Goal: Information Seeking & Learning: Learn about a topic

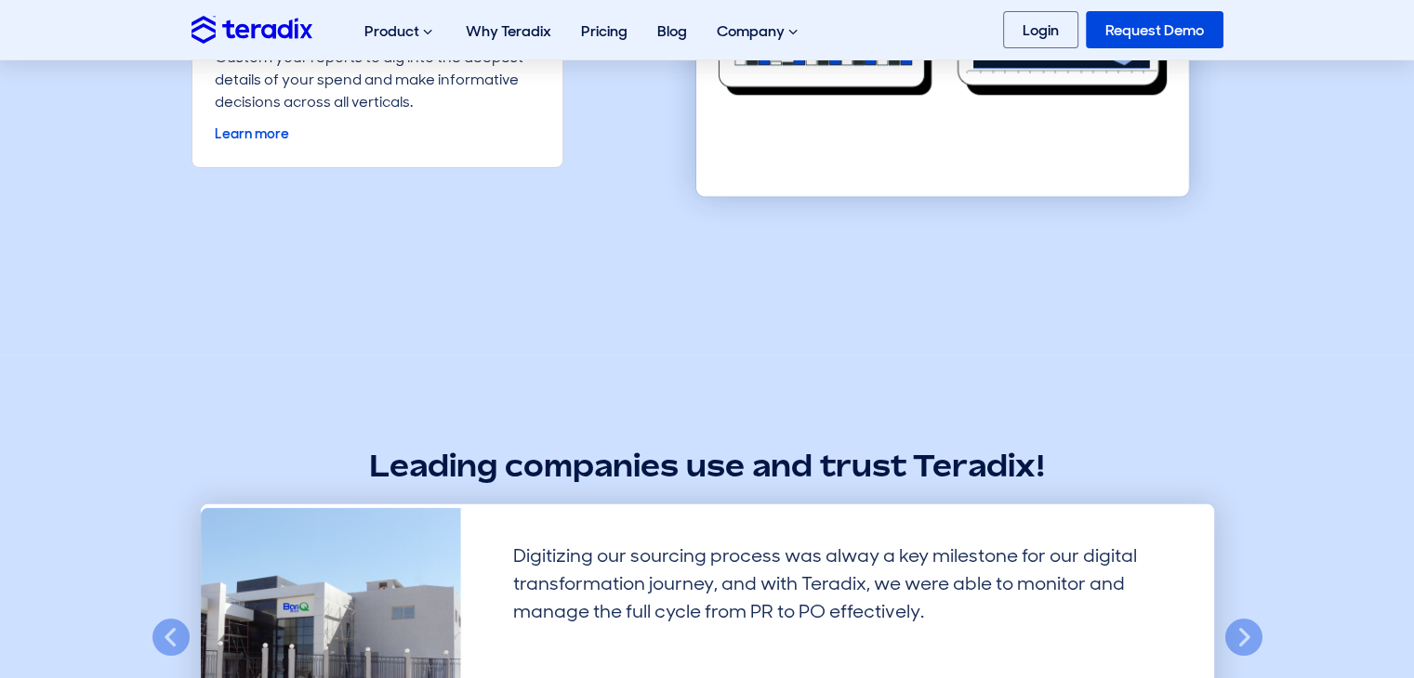
scroll to position [4740, 0]
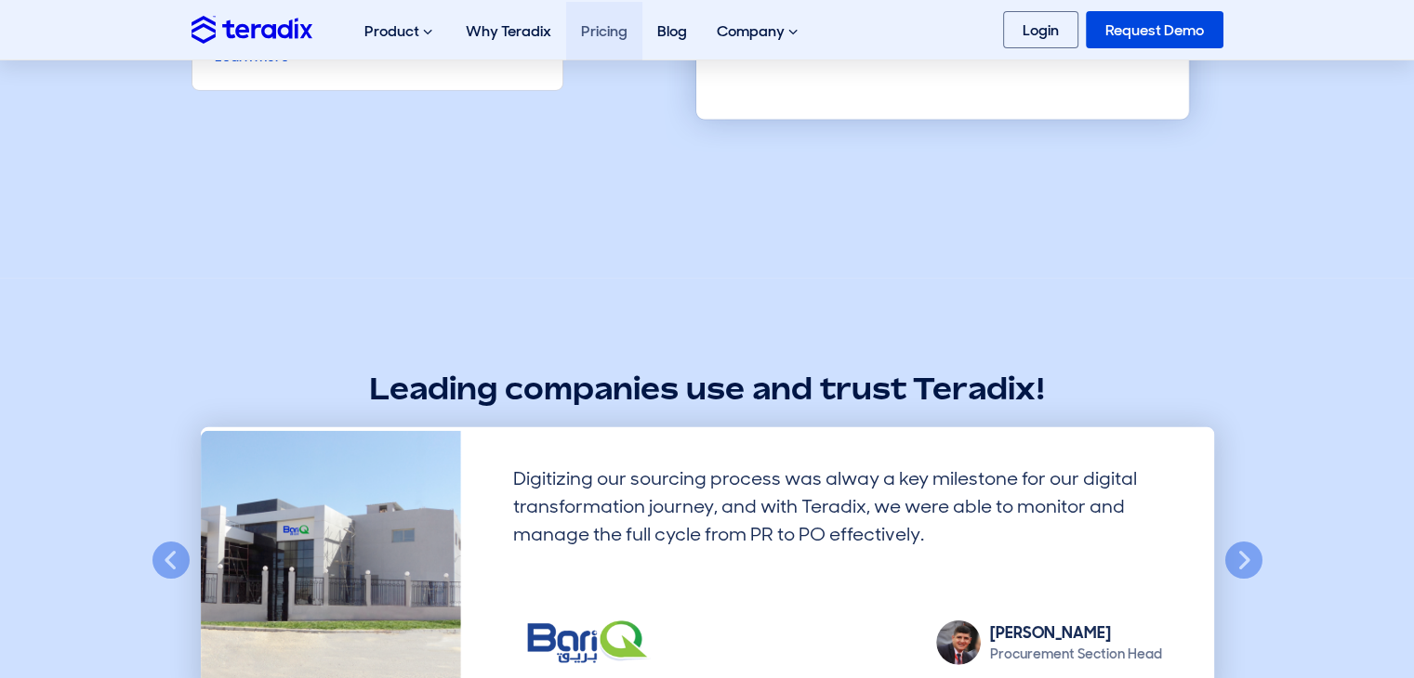
click at [609, 20] on link "Pricing" at bounding box center [604, 31] width 76 height 59
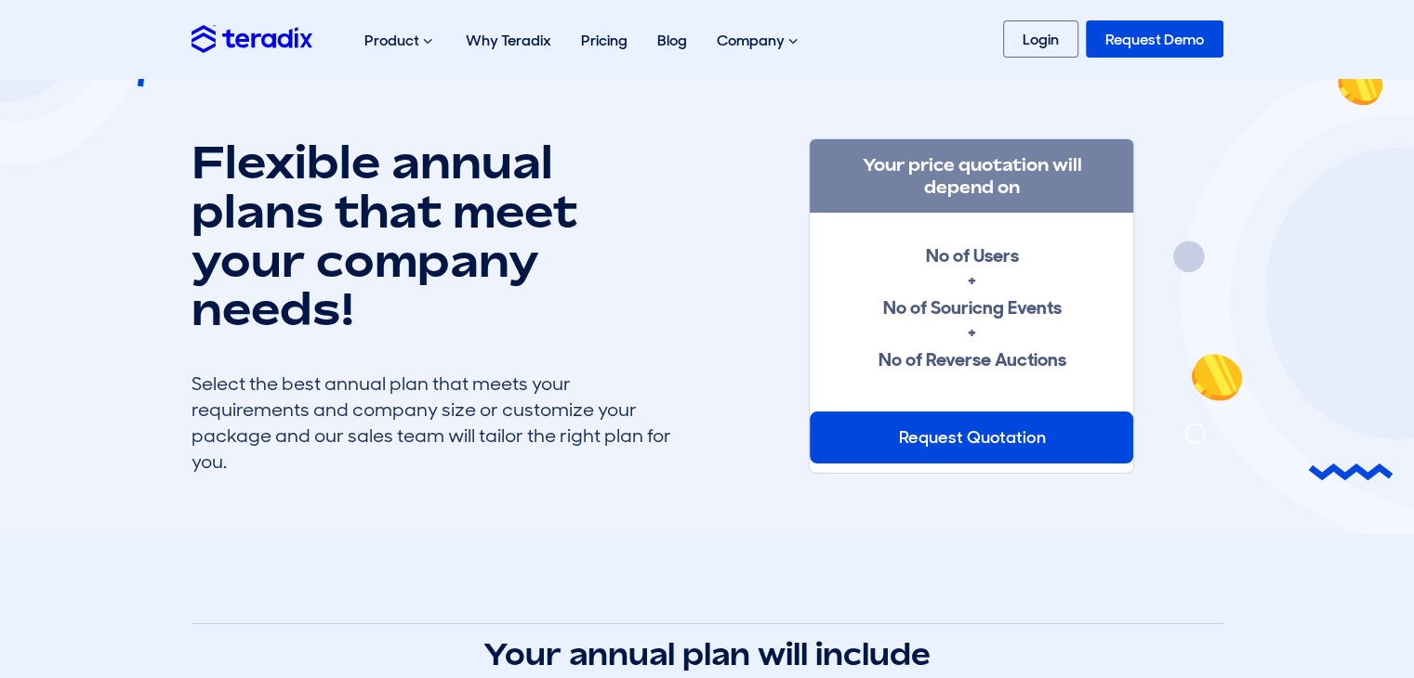
click at [230, 32] on img at bounding box center [251, 38] width 121 height 27
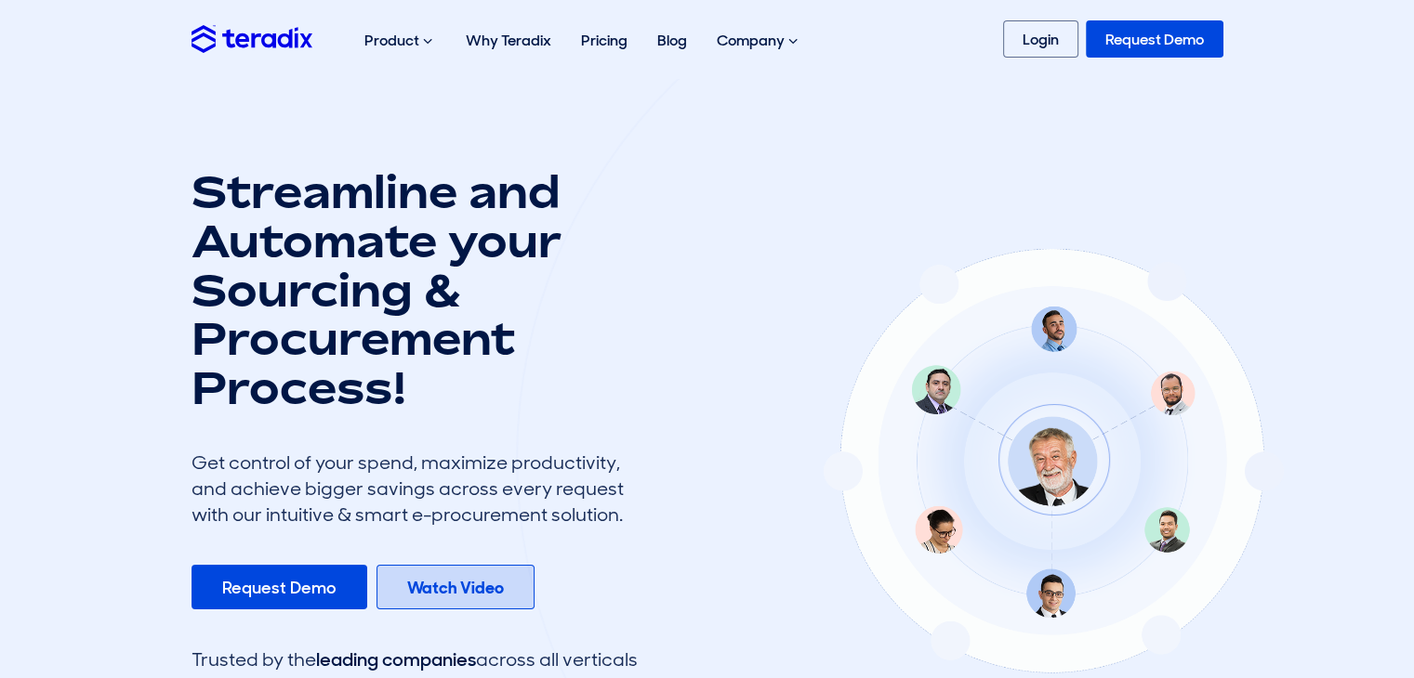
click at [429, 585] on b "Watch Video" at bounding box center [455, 588] width 97 height 22
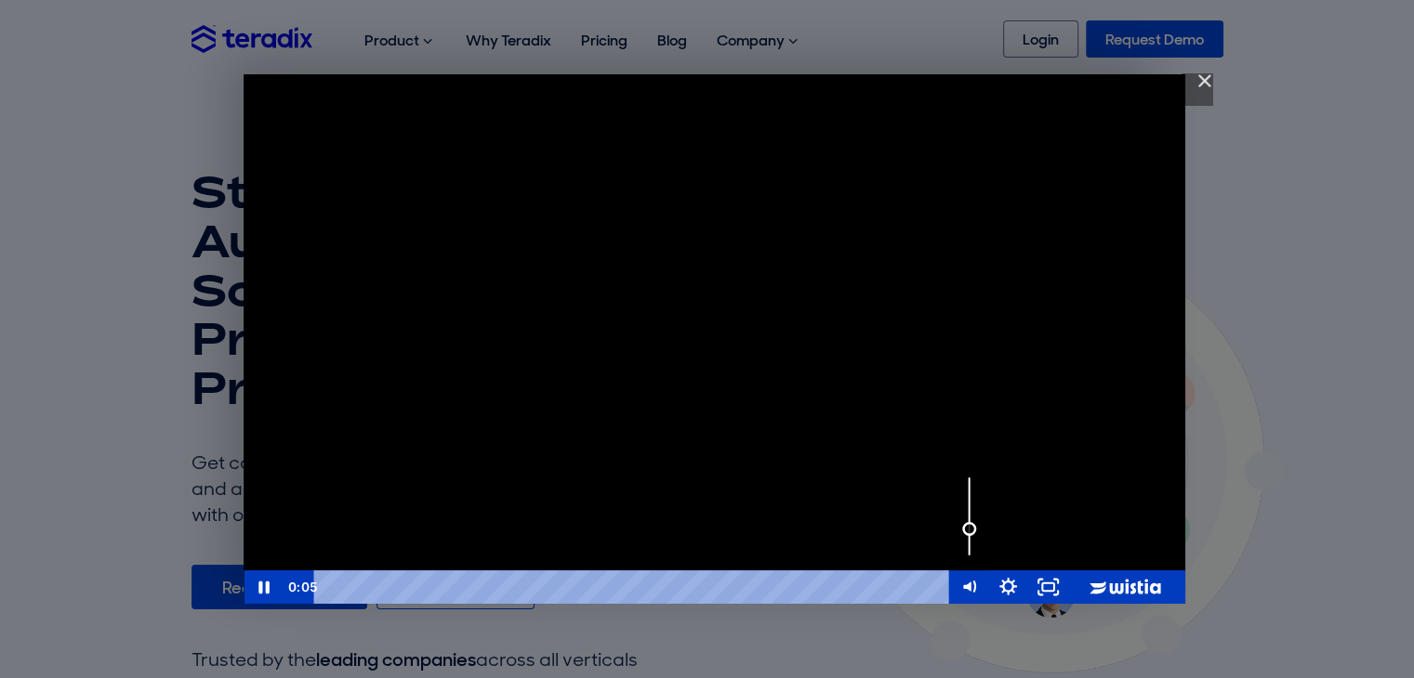
drag, startPoint x: 968, startPoint y: 474, endPoint x: 970, endPoint y: 529, distance: 54.9
click at [970, 529] on div "Volume" at bounding box center [969, 528] width 14 height 14
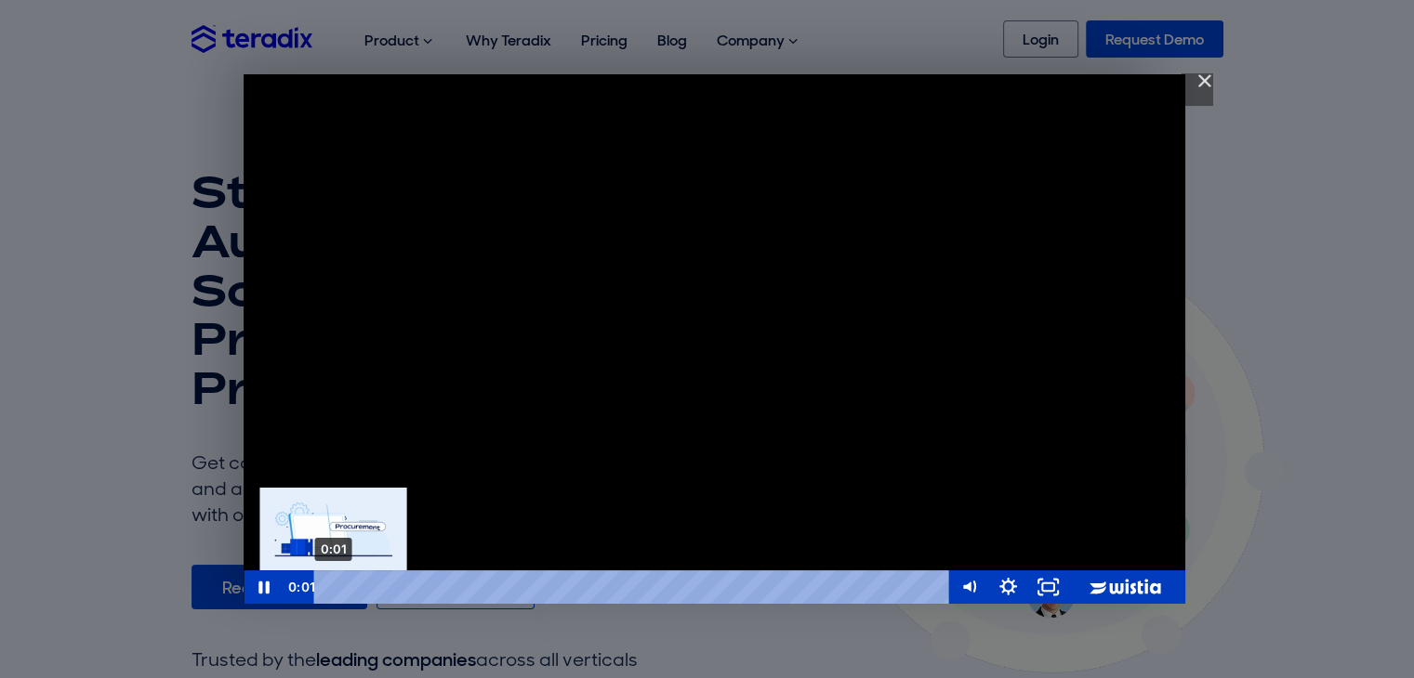
click at [271, 579] on div "0:01 0:01" at bounding box center [713, 587] width 941 height 33
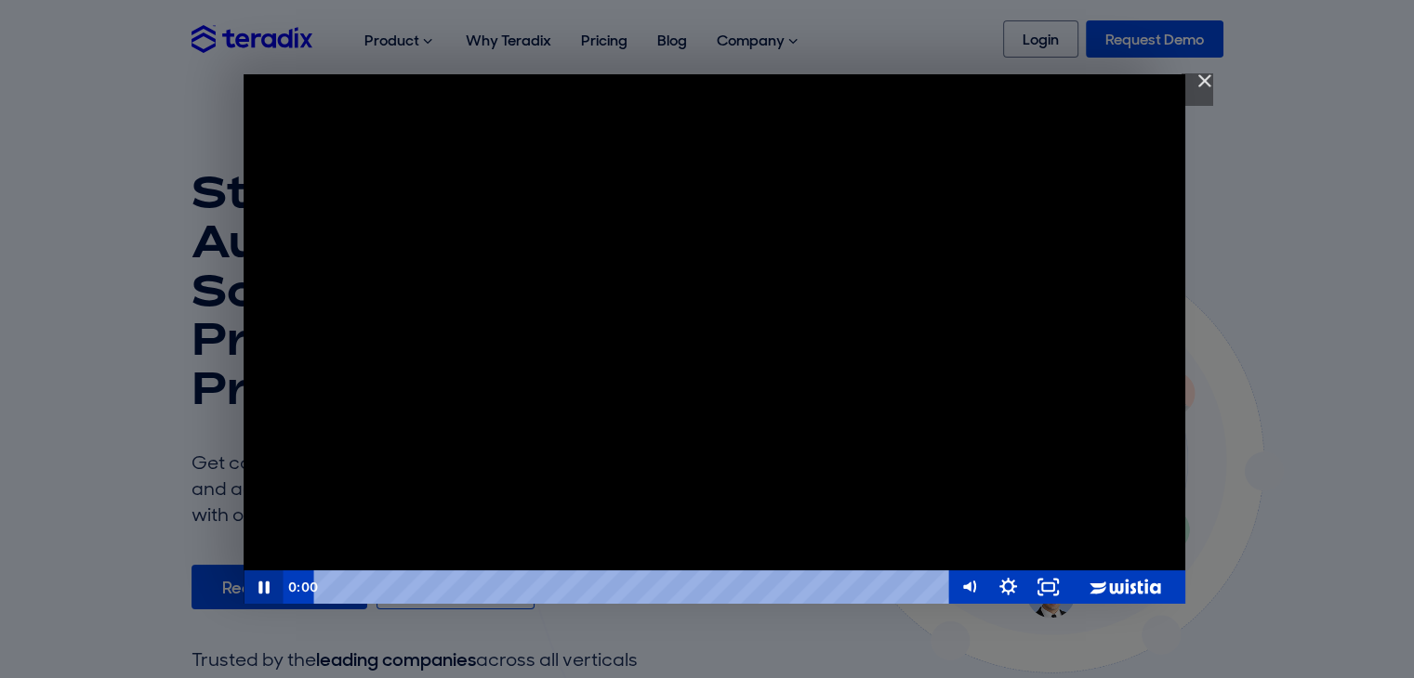
drag, startPoint x: 346, startPoint y: 584, endPoint x: 243, endPoint y: 585, distance: 102.2
click at [245, 585] on div "0:00 0:00" at bounding box center [713, 587] width 941 height 33
click at [260, 583] on icon "Pause" at bounding box center [263, 587] width 13 height 15
click at [243, 571] on button "Play Video" at bounding box center [262, 587] width 39 height 33
click at [813, 261] on div "Teradix Strategic Sourcing Software" at bounding box center [713, 339] width 941 height 530
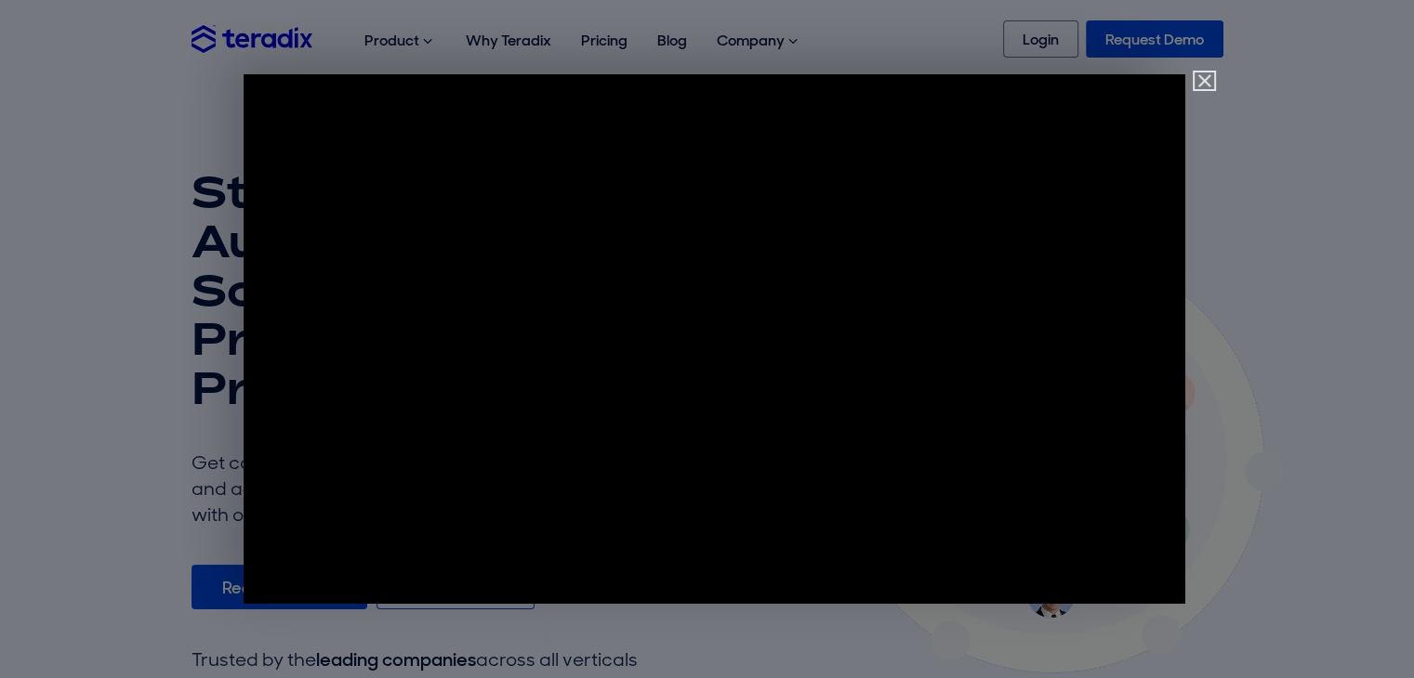
click at [1204, 82] on img "Close" at bounding box center [1196, 89] width 32 height 32
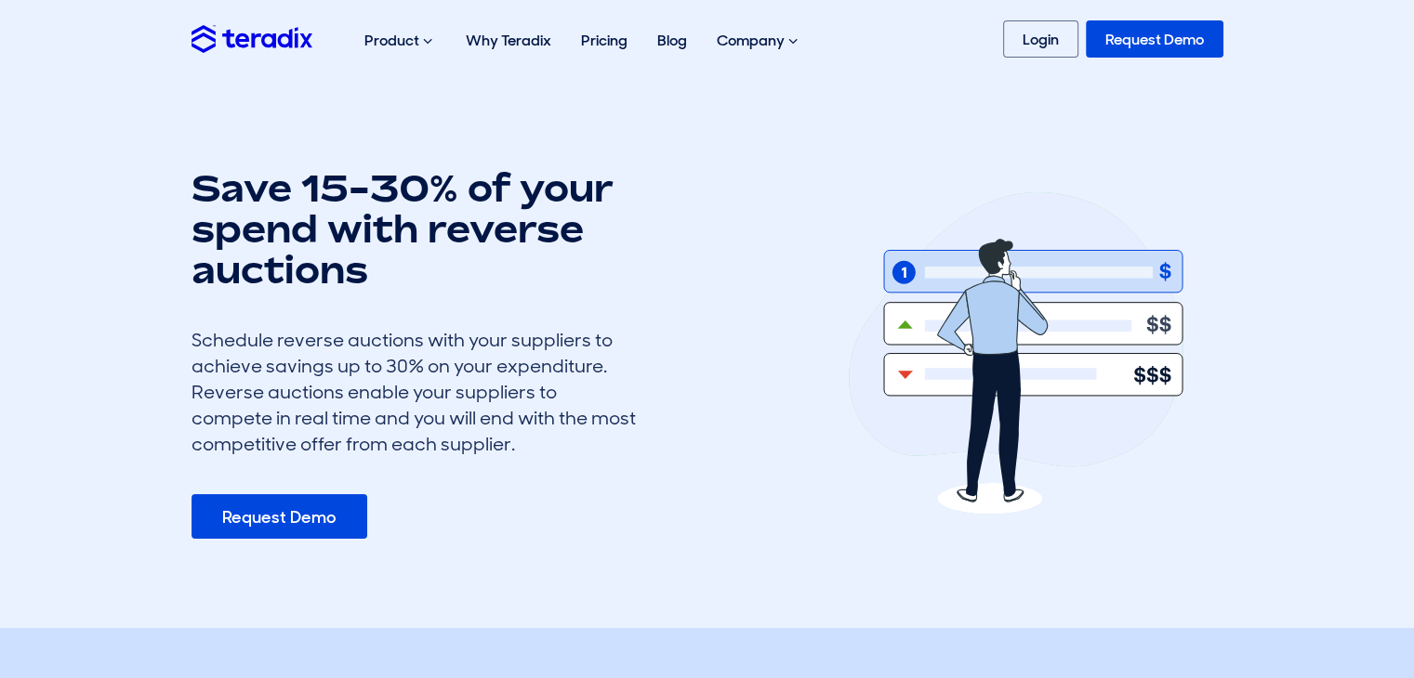
click at [271, 540] on section "Save 15-30% of your spend with reverse auctions Schedule reverse auctions with …" at bounding box center [707, 353] width 1414 height 550
click at [256, 522] on link "Request Demo" at bounding box center [279, 516] width 176 height 45
